Goal: Navigation & Orientation: Find specific page/section

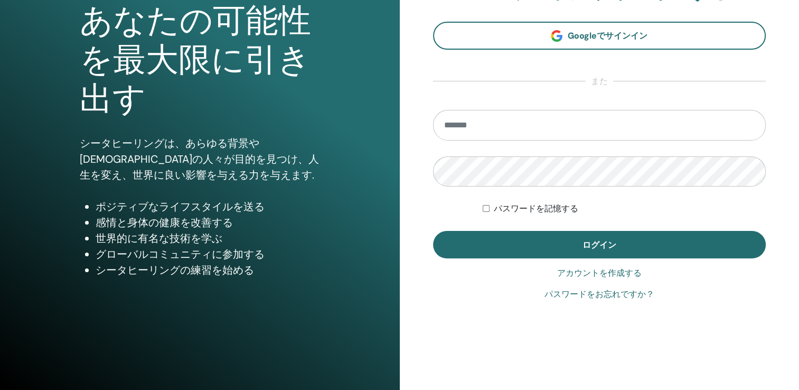
scroll to position [117, 0]
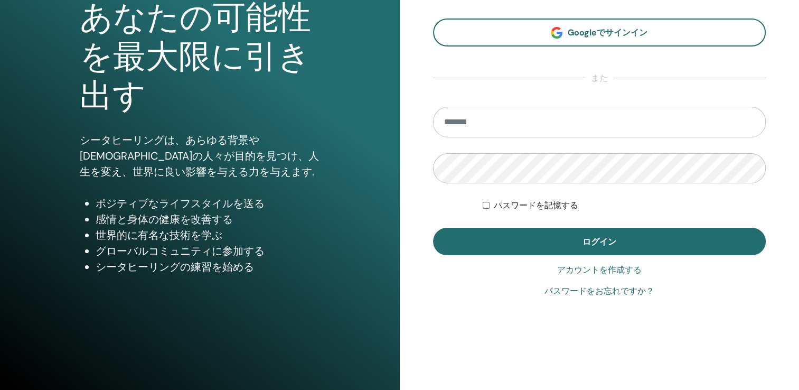
type input "**********"
click at [602, 271] on link "アカウントを作成する" at bounding box center [599, 270] width 84 height 13
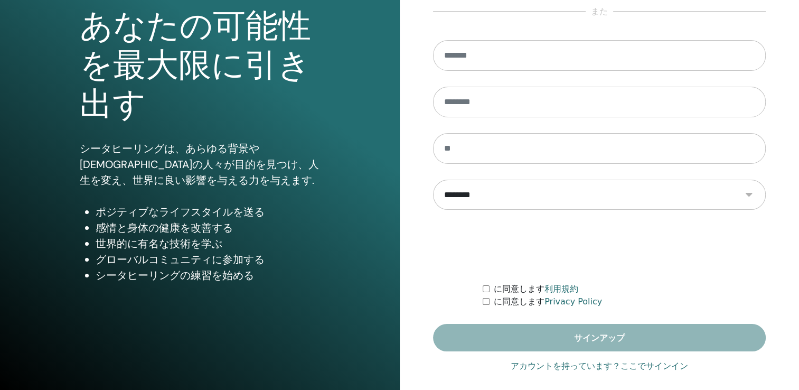
scroll to position [117, 0]
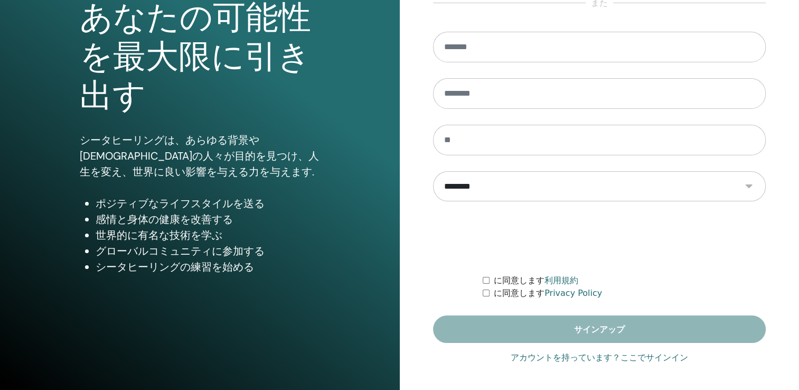
click at [595, 356] on link "アカウントを持っています？ここでサインイン" at bounding box center [599, 357] width 177 height 13
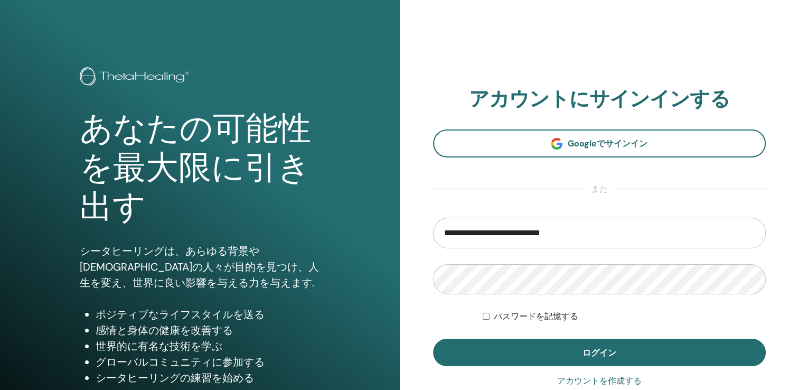
scroll to position [0, 0]
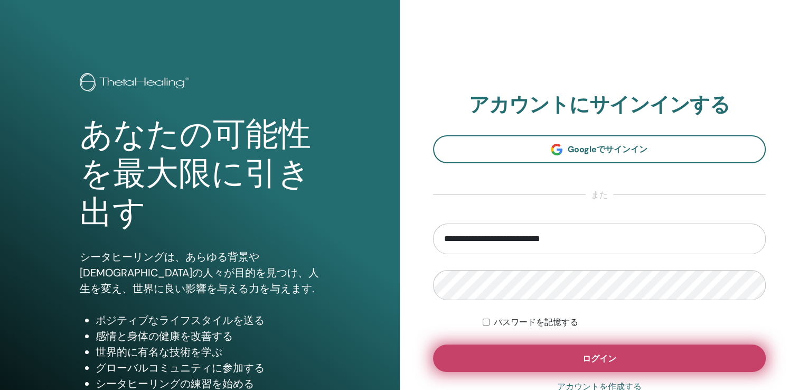
click at [580, 347] on button "ログイン" at bounding box center [599, 357] width 333 height 27
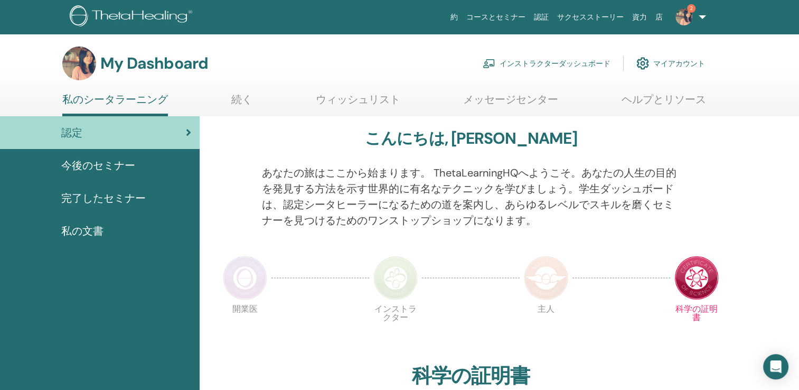
click at [99, 196] on span "完了したセミナー" at bounding box center [103, 198] width 84 height 16
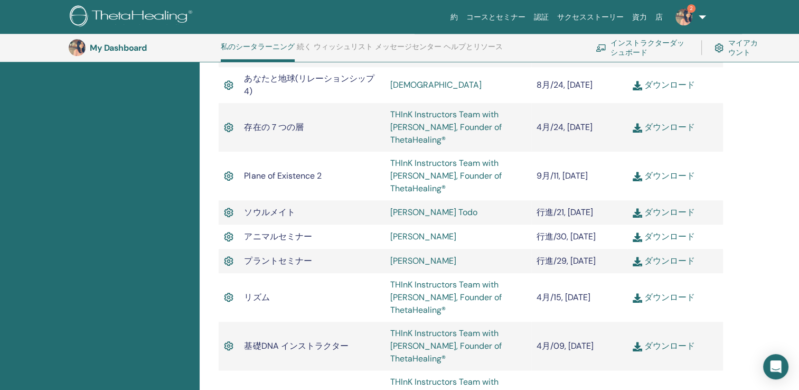
scroll to position [556, 0]
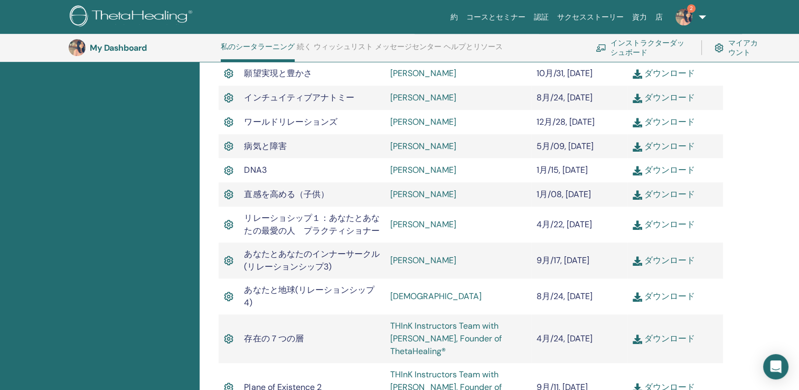
click at [680, 15] on img at bounding box center [683, 16] width 17 height 17
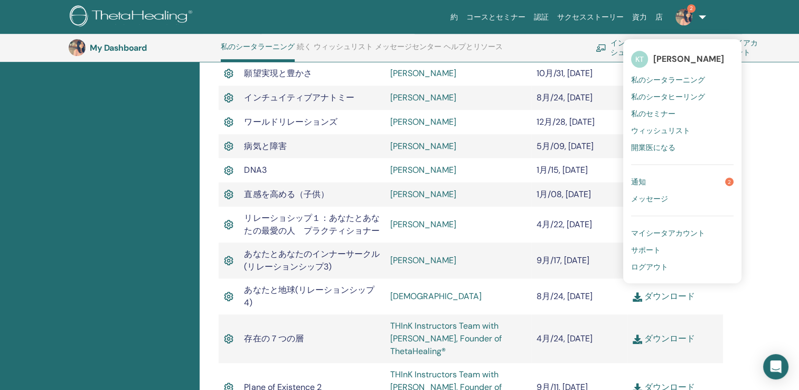
click at [648, 179] on link "通知 2" at bounding box center [682, 181] width 102 height 17
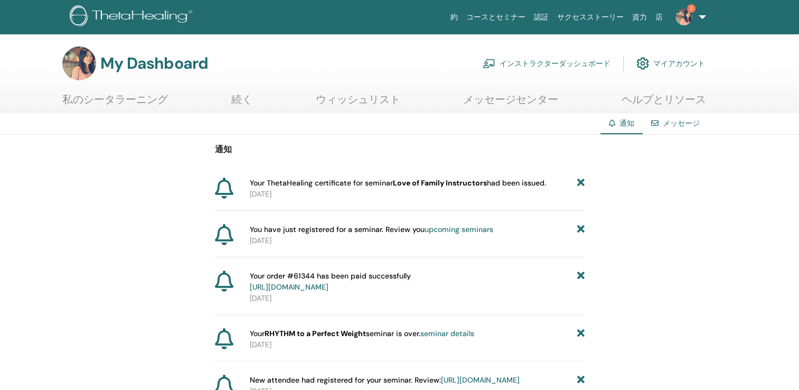
click at [519, 59] on link "インストラクターダッシュボード" at bounding box center [547, 63] width 128 height 23
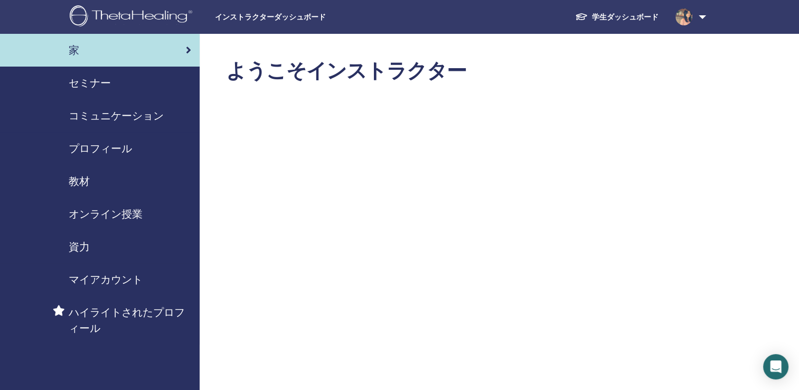
click at [71, 176] on span "教材" at bounding box center [79, 181] width 21 height 16
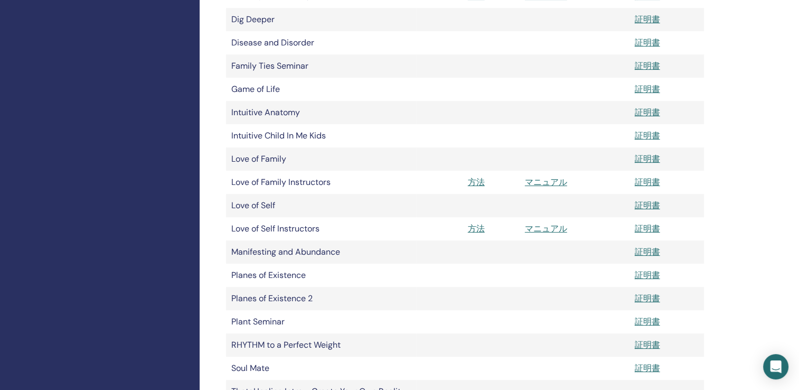
scroll to position [422, 0]
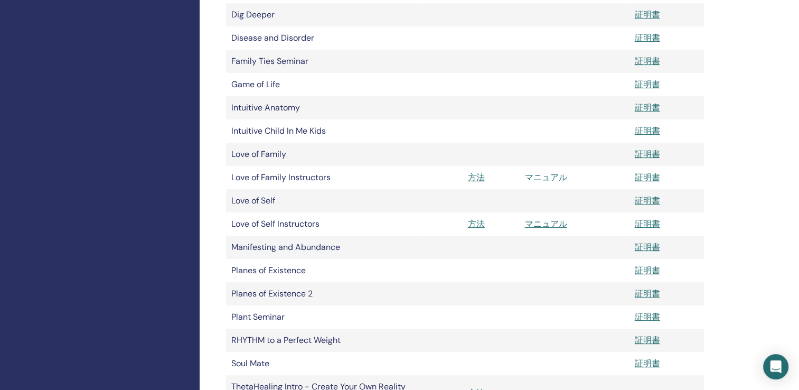
click at [541, 178] on link "マニュアル" at bounding box center [546, 177] width 42 height 11
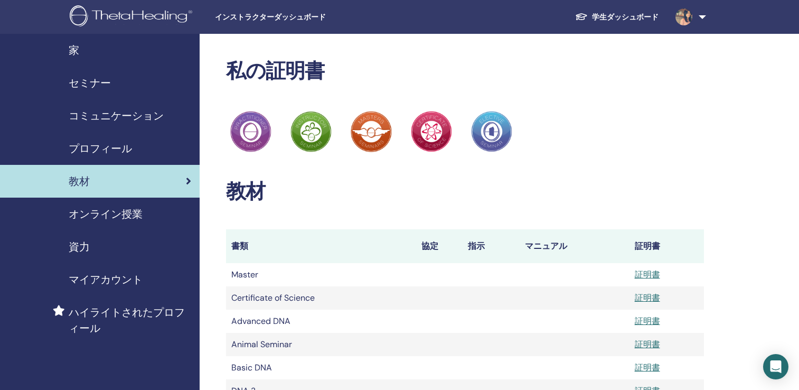
scroll to position [422, 0]
